Goal: Find contact information

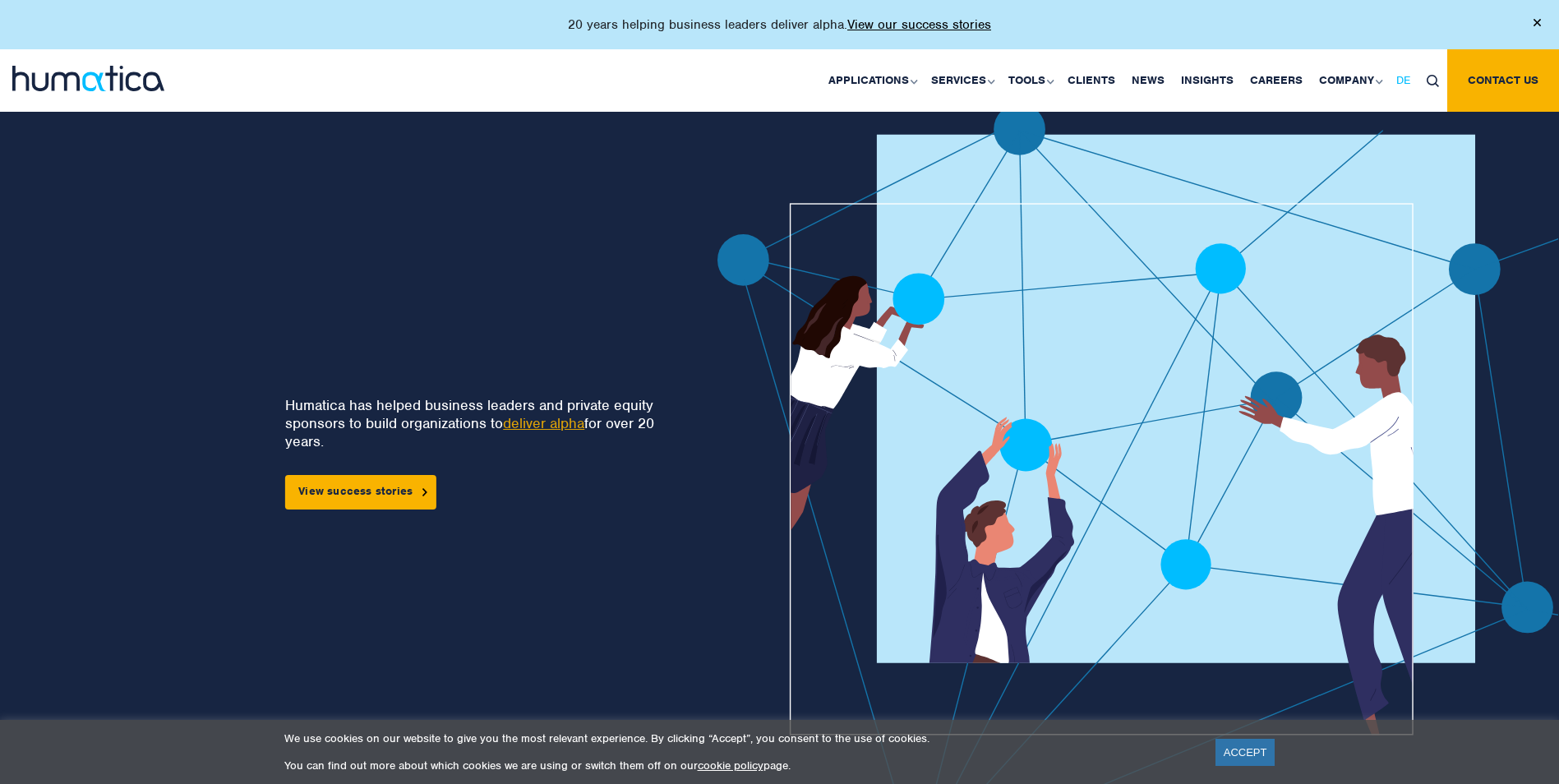
click at [1400, 76] on span "DE" at bounding box center [1403, 79] width 14 height 14
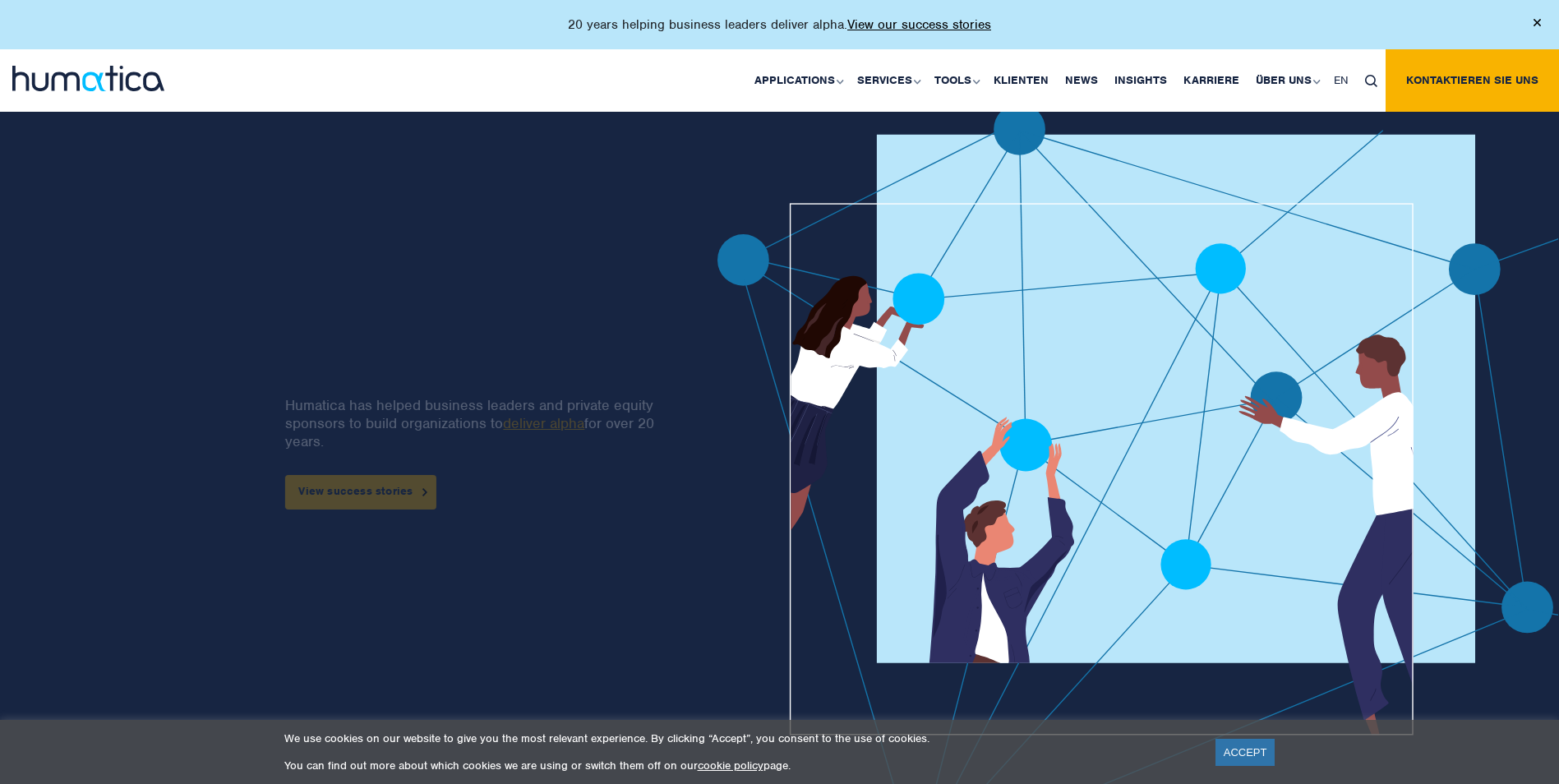
click at [1290, 76] on link "Über uns" at bounding box center [1287, 80] width 78 height 63
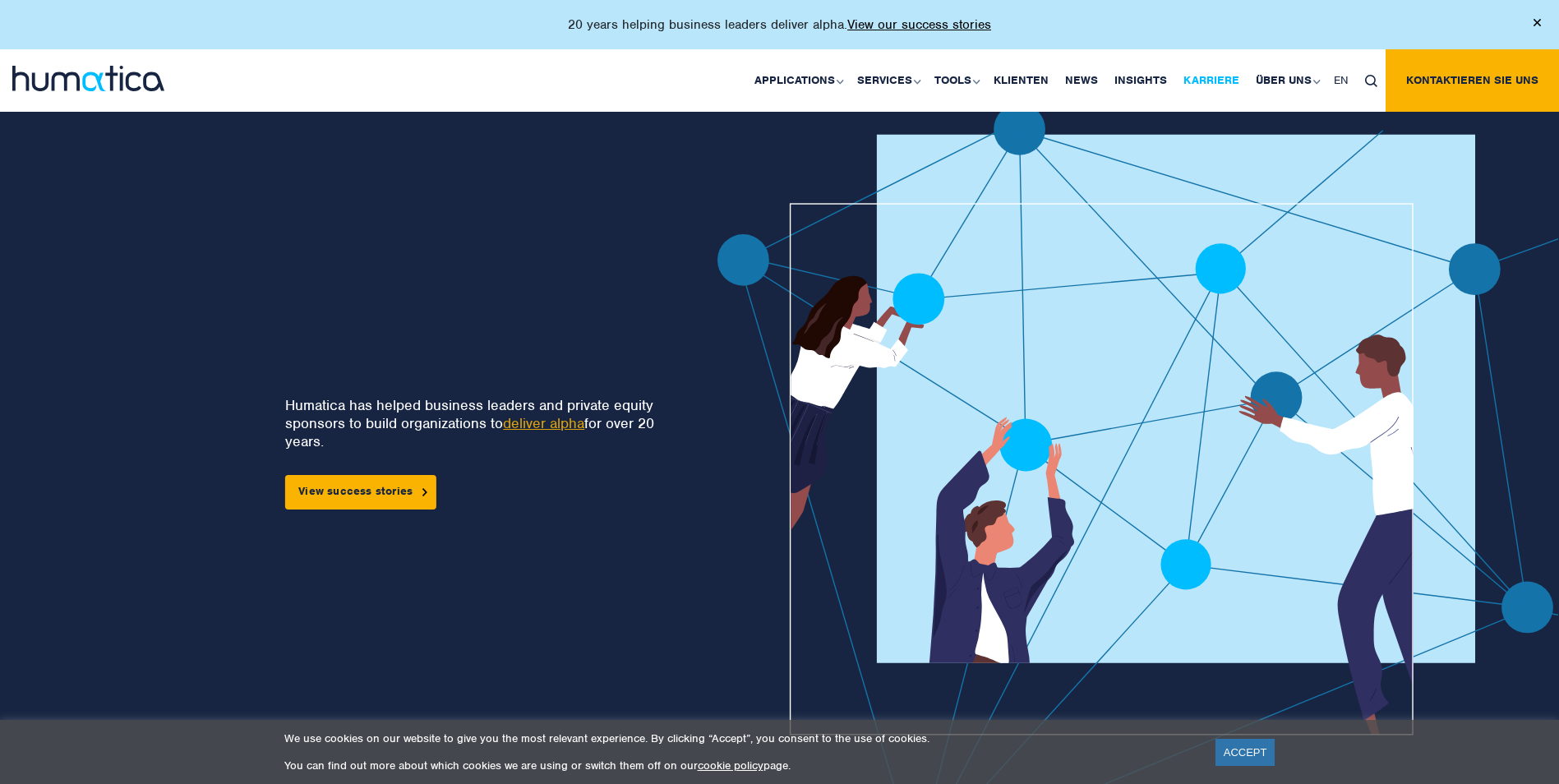
click at [1217, 78] on link "Karriere" at bounding box center [1212, 80] width 73 height 63
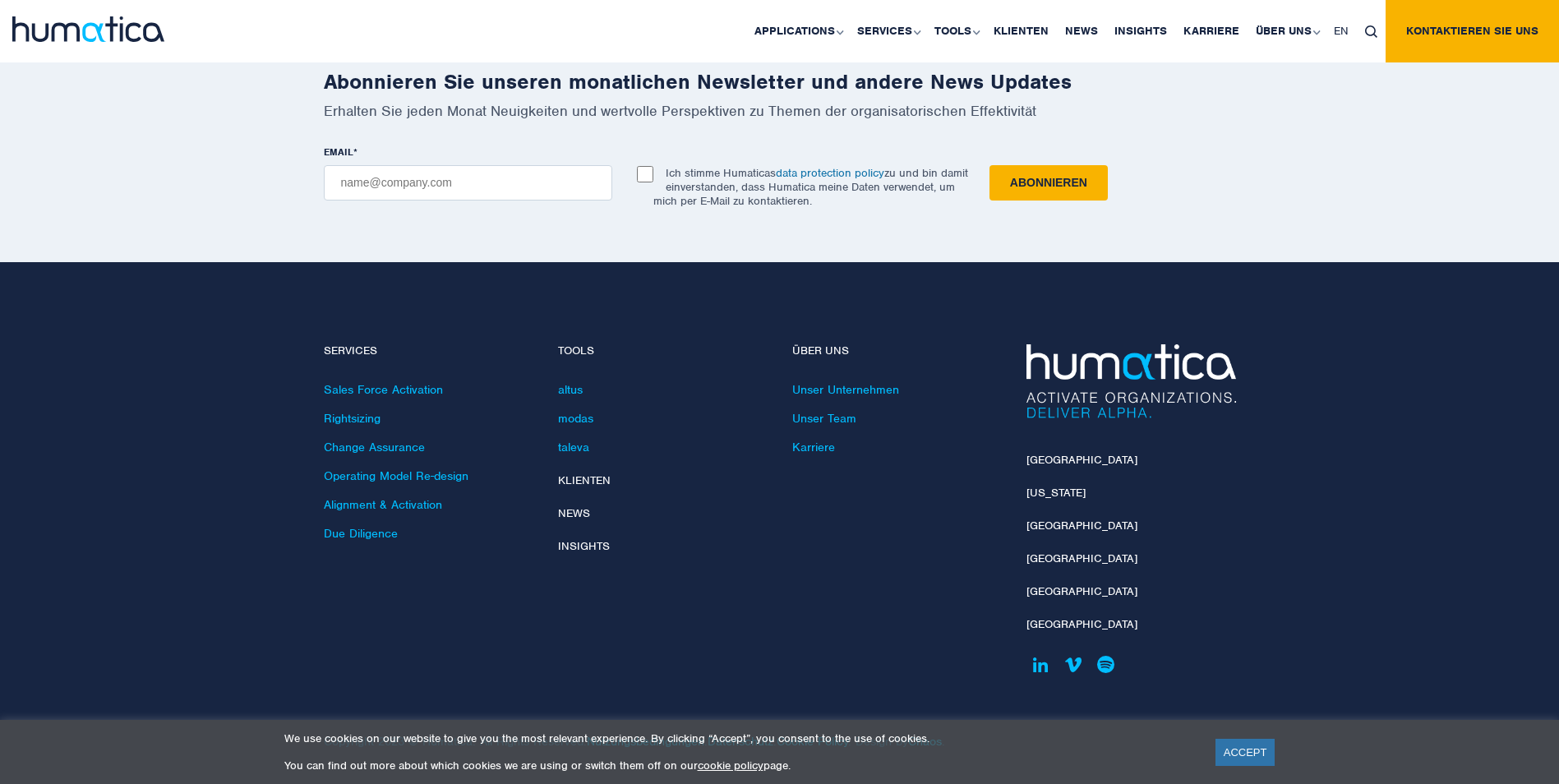
scroll to position [5859, 0]
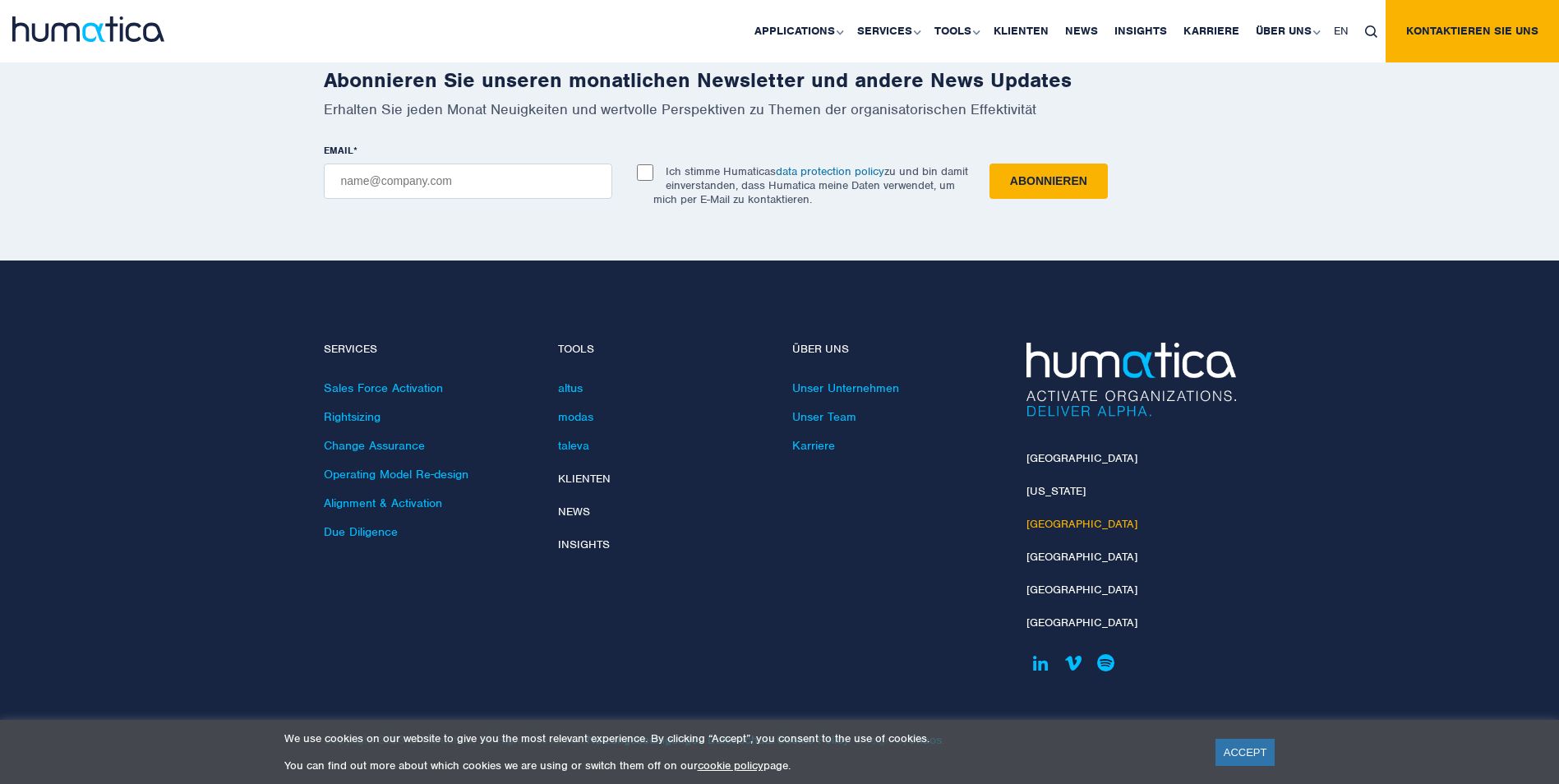
click at [1034, 521] on link "München" at bounding box center [1082, 523] width 111 height 14
